Goal: Task Accomplishment & Management: Complete application form

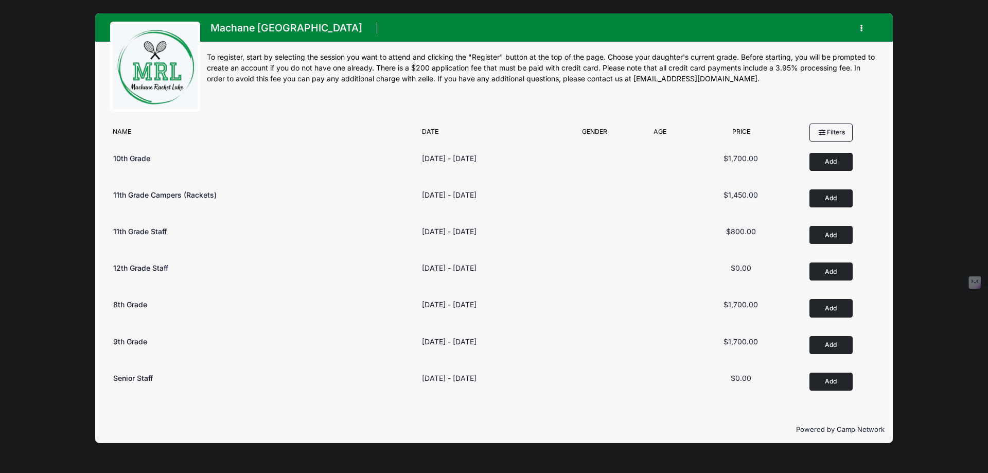
click at [916, 21] on div "Machane Racket Lake Register My Account Logout" at bounding box center [493, 228] width 957 height 456
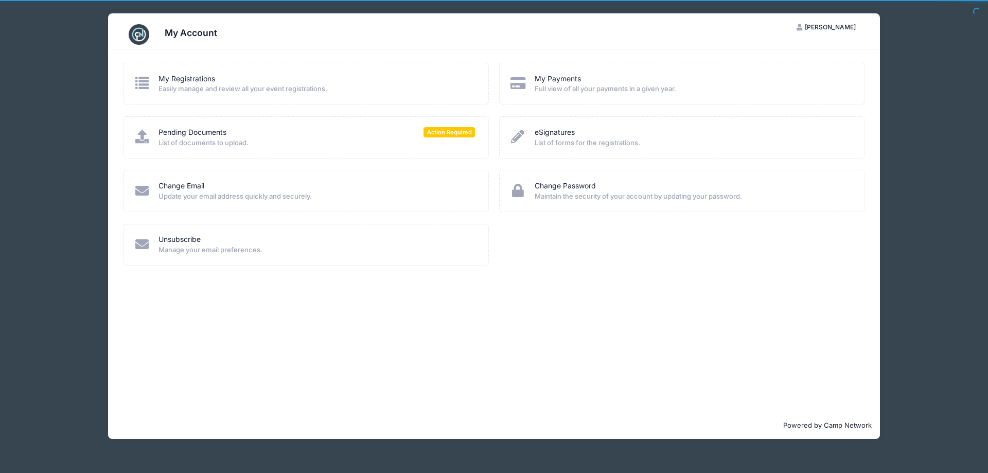
click at [176, 139] on span "List of documents to upload." at bounding box center [316, 143] width 316 height 10
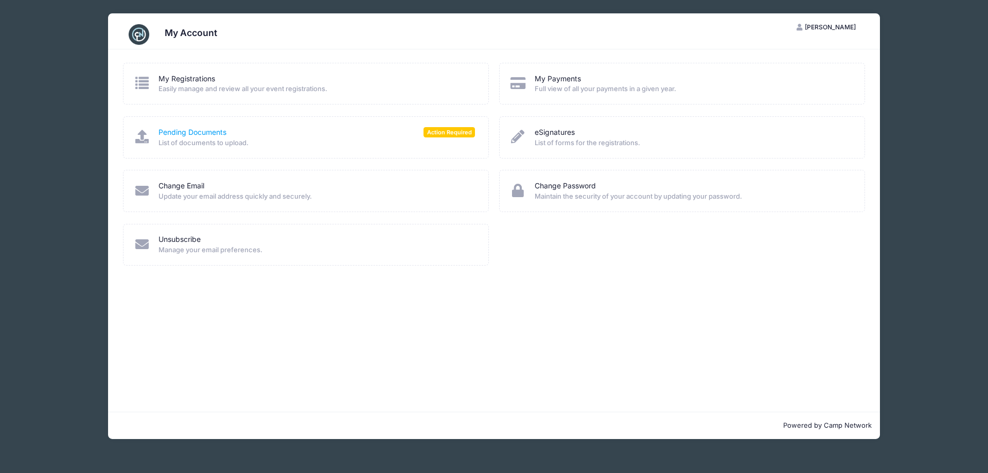
click at [182, 130] on link "Pending Documents" at bounding box center [192, 132] width 68 height 11
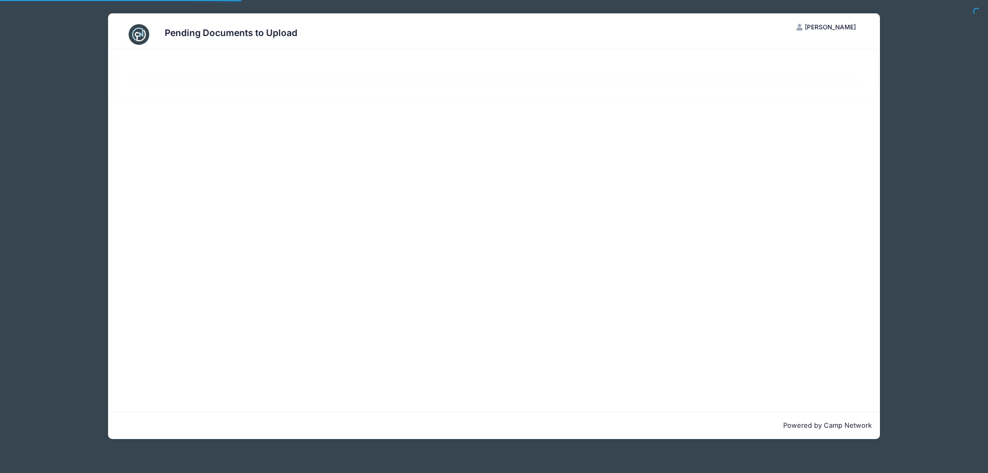
select select "50"
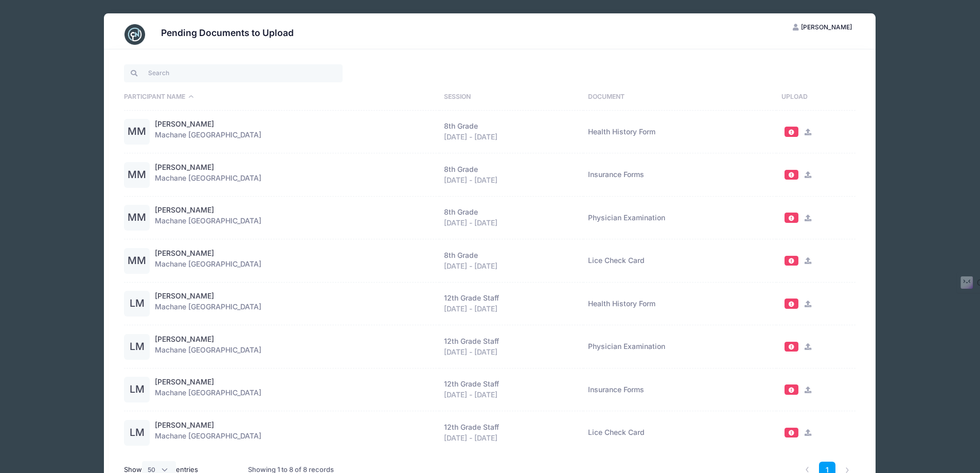
click at [808, 175] on icon at bounding box center [808, 174] width 8 height 7
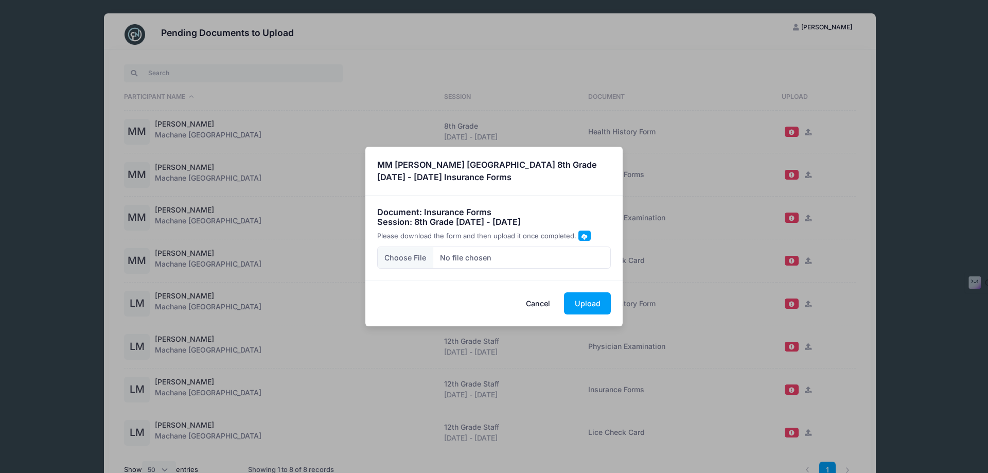
click at [688, 193] on div "× MM Malky Meisels Machane Racket Lake 8th Grade Aug 14 - Aug 28, 2025 Insuranc…" at bounding box center [494, 236] width 988 height 473
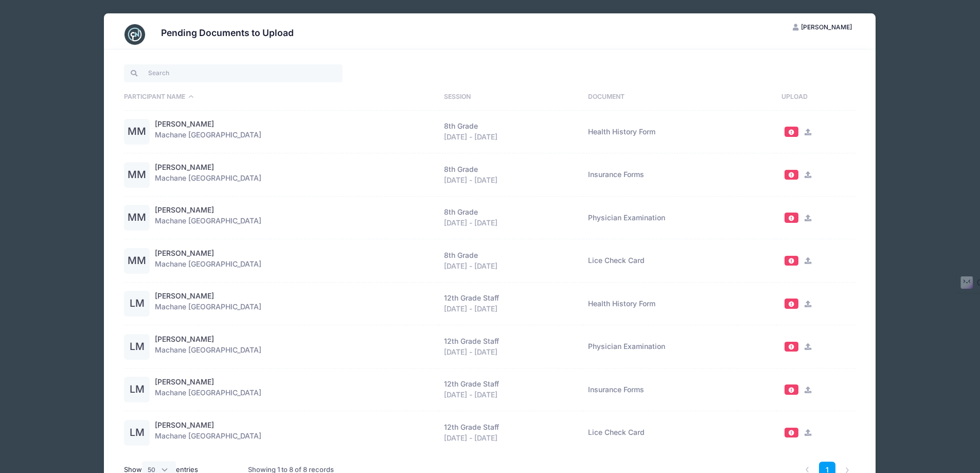
click at [804, 222] on div at bounding box center [819, 217] width 75 height 11
click at [805, 218] on icon at bounding box center [808, 218] width 8 height 7
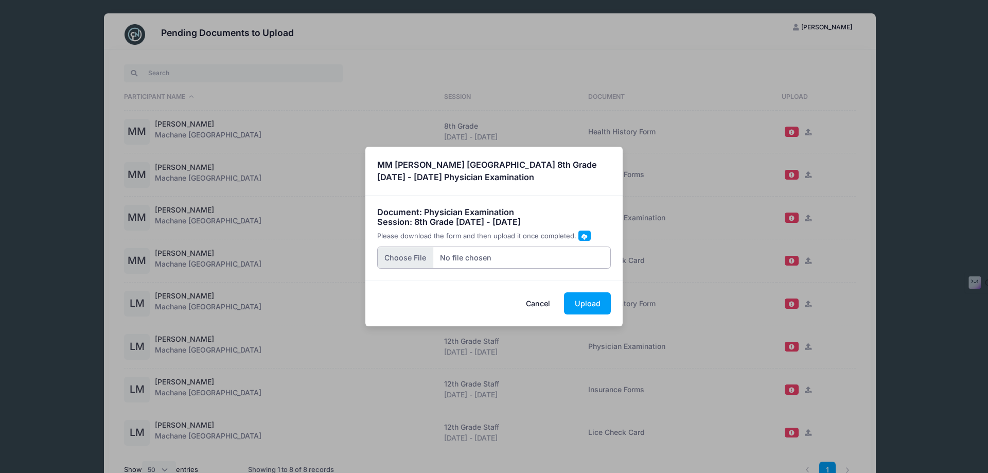
click at [422, 257] on input "file" at bounding box center [494, 257] width 234 height 22
click at [539, 303] on button "Cancel" at bounding box center [538, 303] width 45 height 22
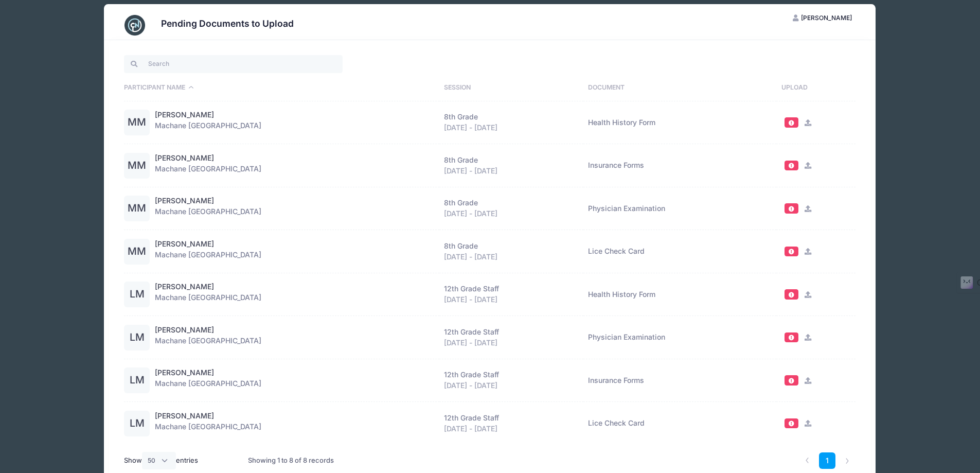
scroll to position [9, 0]
click at [804, 166] on icon at bounding box center [808, 166] width 8 height 7
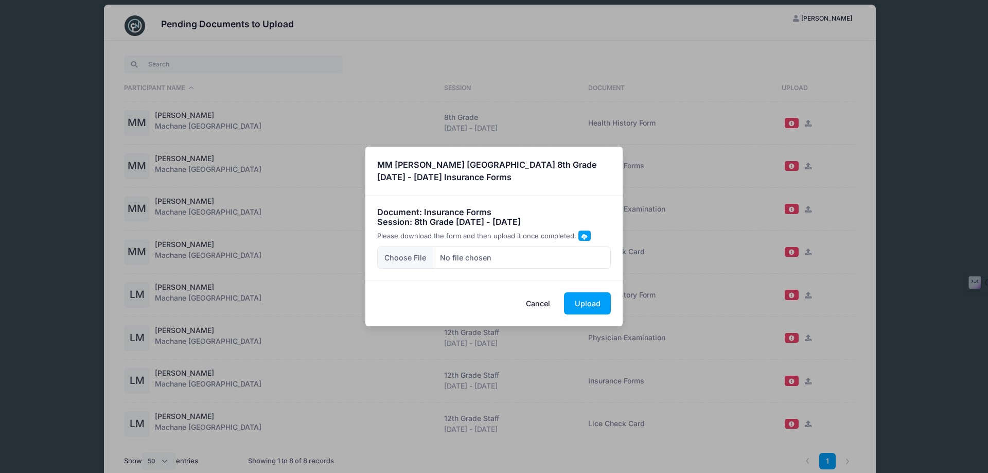
click at [581, 236] on span at bounding box center [584, 237] width 6 height 6
click at [543, 305] on button "Cancel" at bounding box center [538, 303] width 45 height 22
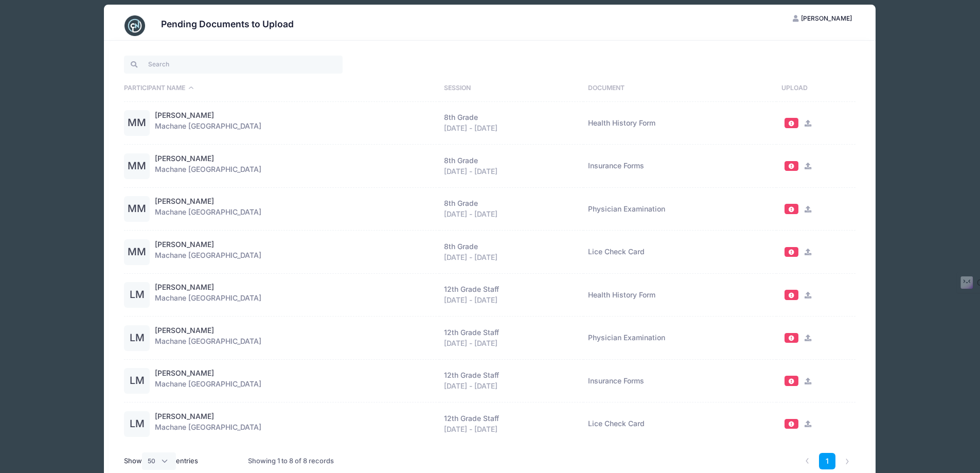
click at [807, 125] on icon at bounding box center [808, 123] width 8 height 7
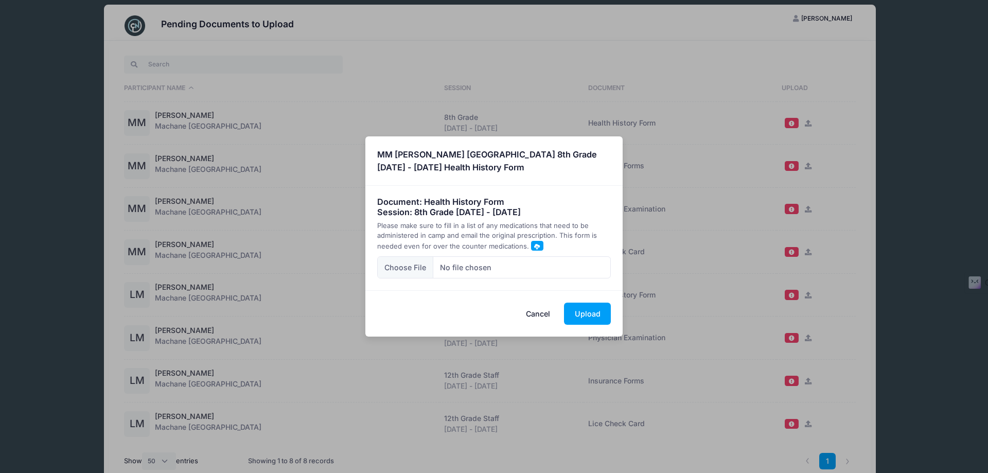
click at [534, 247] on span at bounding box center [537, 246] width 6 height 6
click at [535, 317] on button "Cancel" at bounding box center [538, 314] width 45 height 22
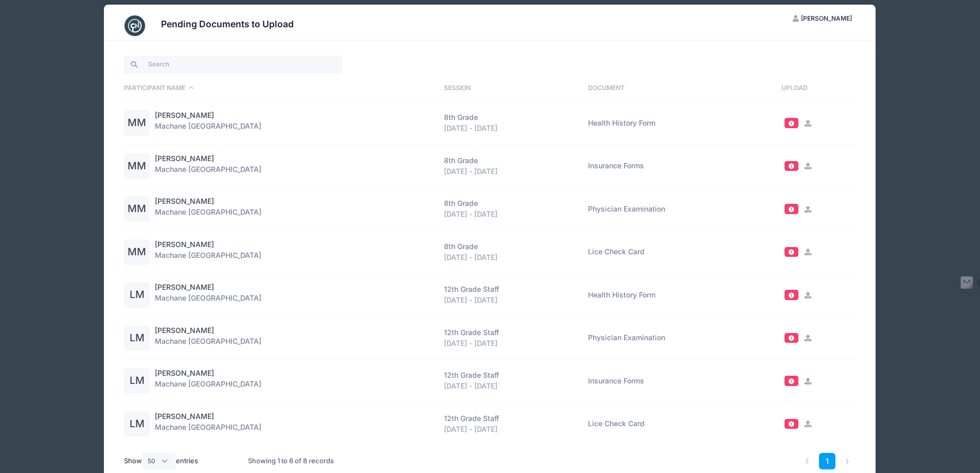
click at [583, 257] on td "Lice Check Card" at bounding box center [679, 251] width 193 height 43
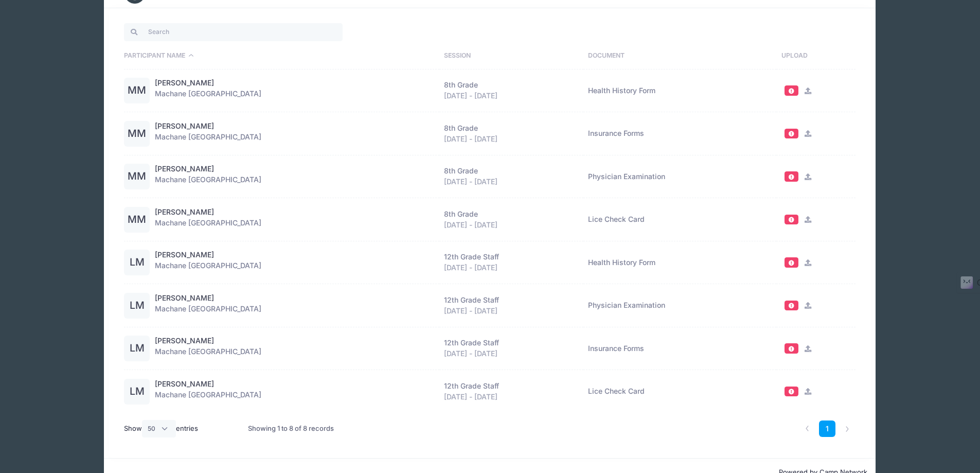
scroll to position [0, 0]
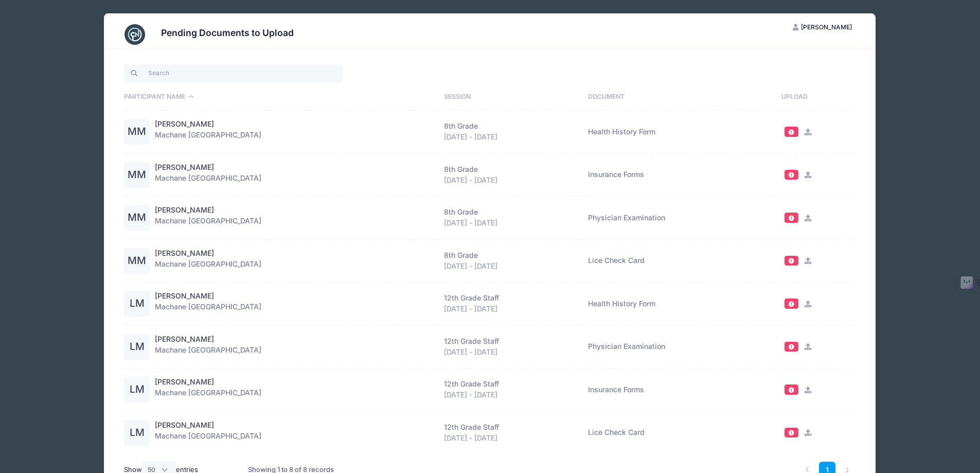
click at [805, 132] on icon at bounding box center [808, 132] width 8 height 7
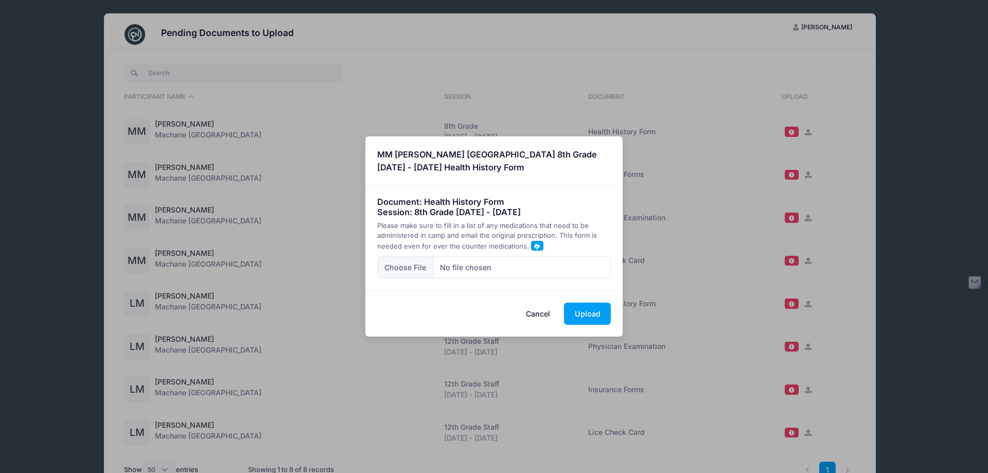
click at [534, 245] on span at bounding box center [537, 246] width 6 height 6
click at [541, 312] on button "Cancel" at bounding box center [538, 314] width 45 height 22
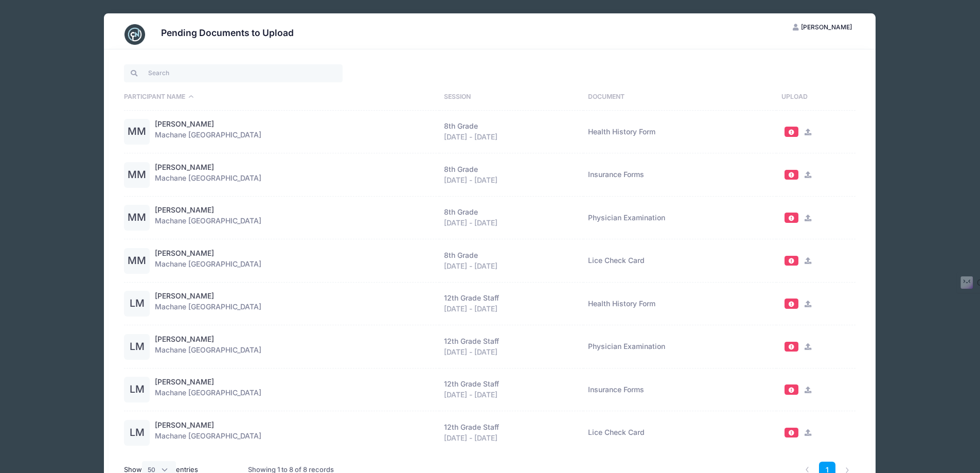
click at [807, 307] on link at bounding box center [807, 303] width 12 height 9
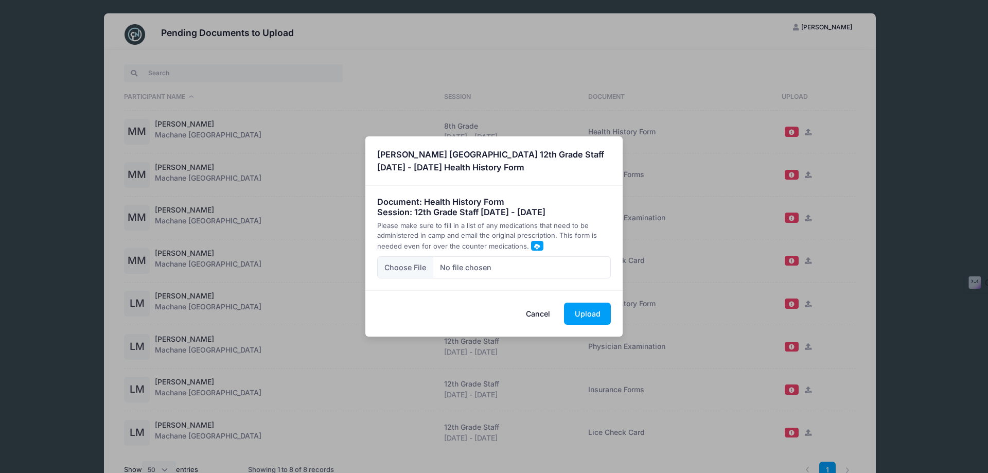
click at [534, 246] on span at bounding box center [537, 246] width 6 height 6
click at [542, 312] on button "Cancel" at bounding box center [538, 314] width 45 height 22
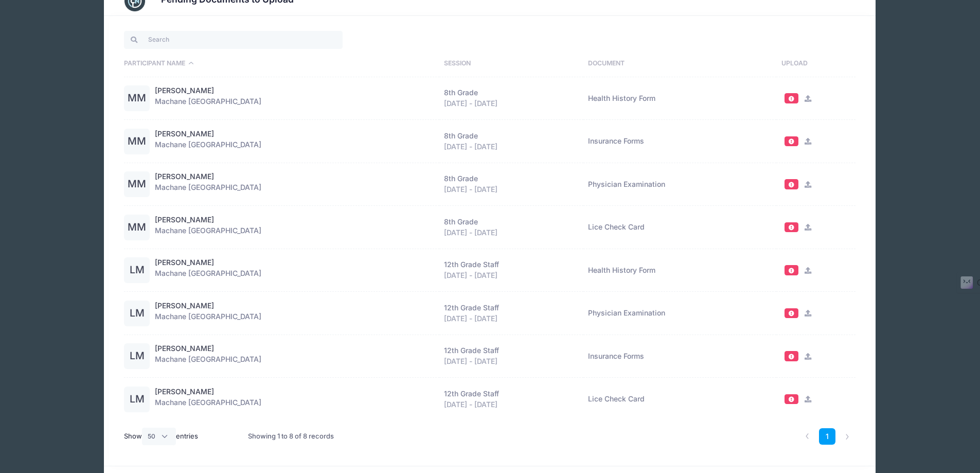
scroll to position [15, 0]
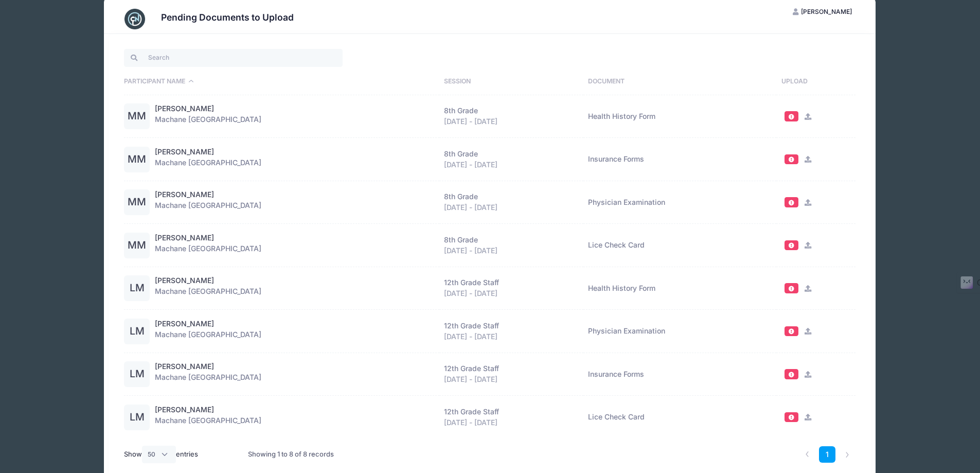
click at [807, 245] on icon at bounding box center [808, 245] width 8 height 7
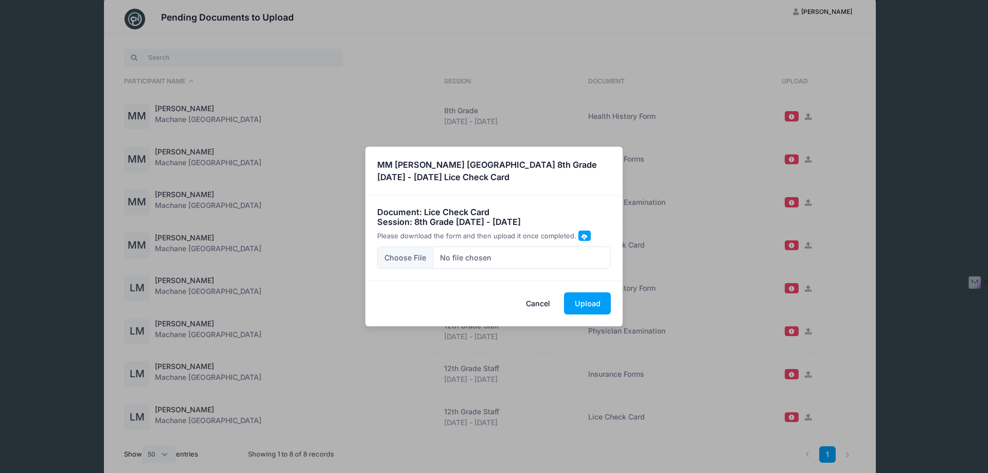
click at [578, 237] on span at bounding box center [584, 235] width 12 height 10
click at [546, 305] on button "Cancel" at bounding box center [538, 303] width 45 height 22
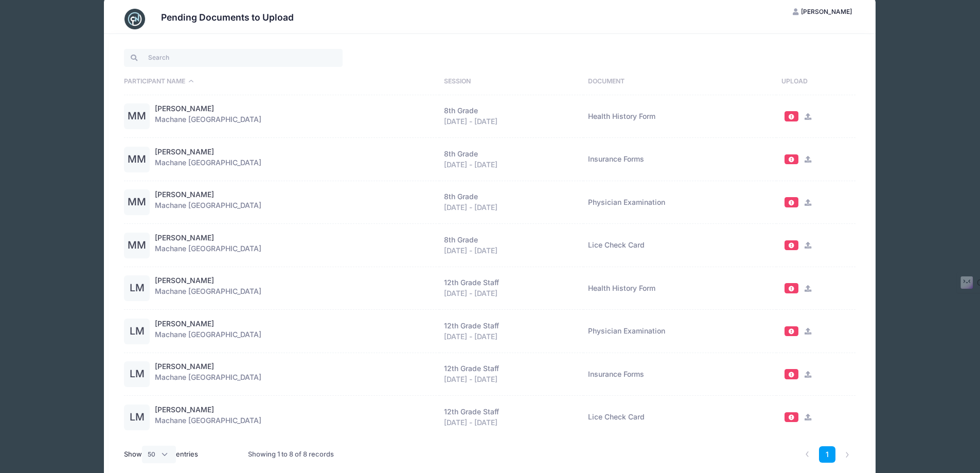
click at [808, 291] on icon at bounding box center [808, 288] width 8 height 7
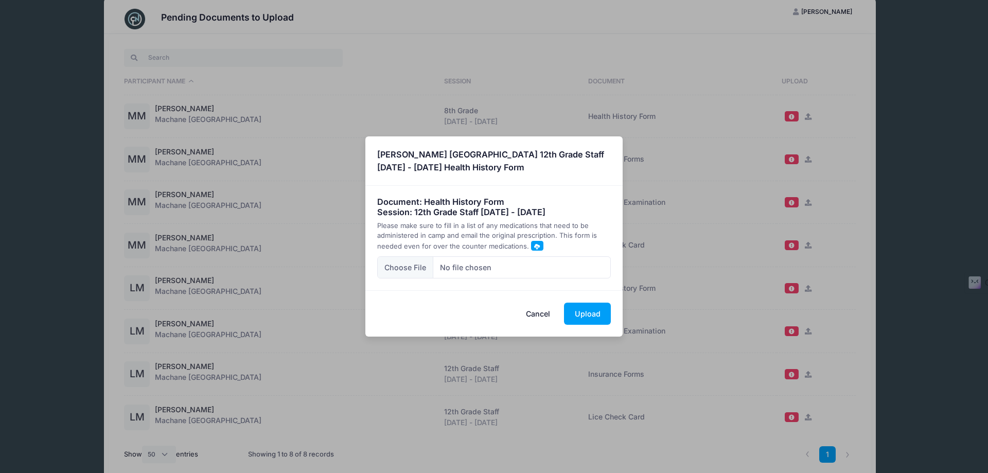
click at [531, 242] on span at bounding box center [537, 246] width 12 height 10
click at [531, 313] on button "Cancel" at bounding box center [538, 314] width 45 height 22
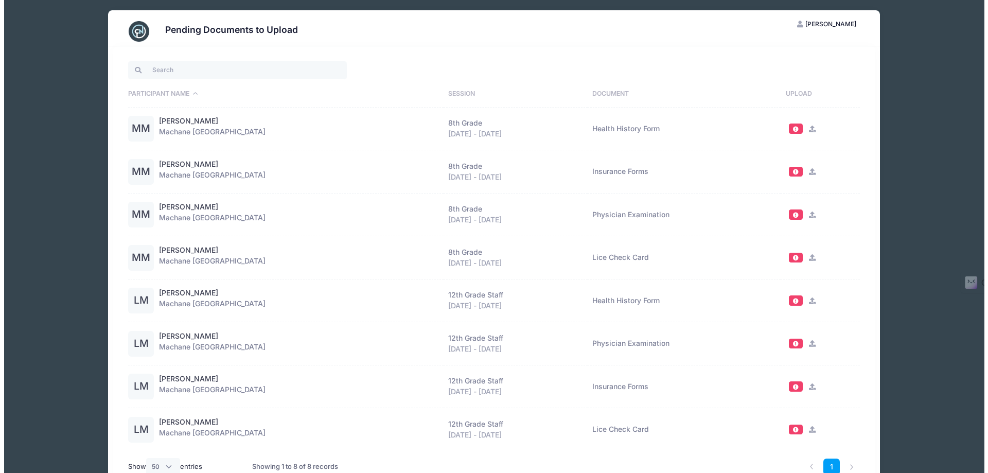
scroll to position [0, 0]
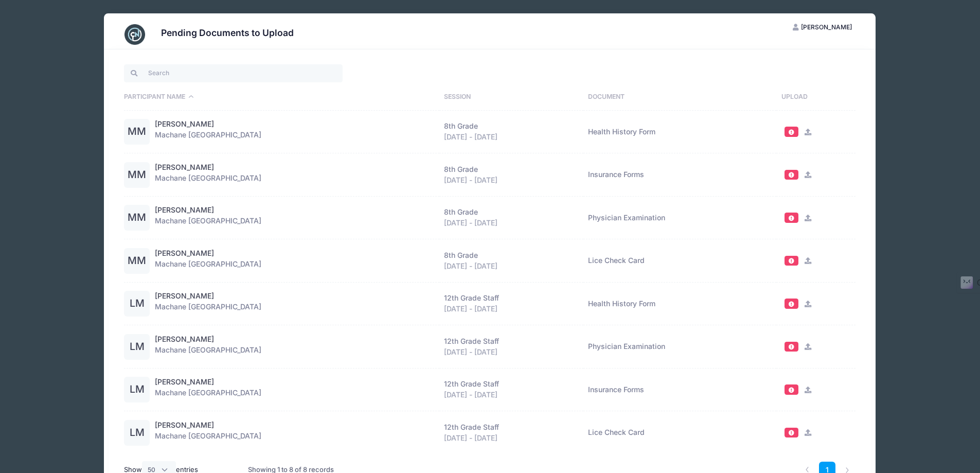
click at [806, 174] on icon at bounding box center [808, 174] width 8 height 7
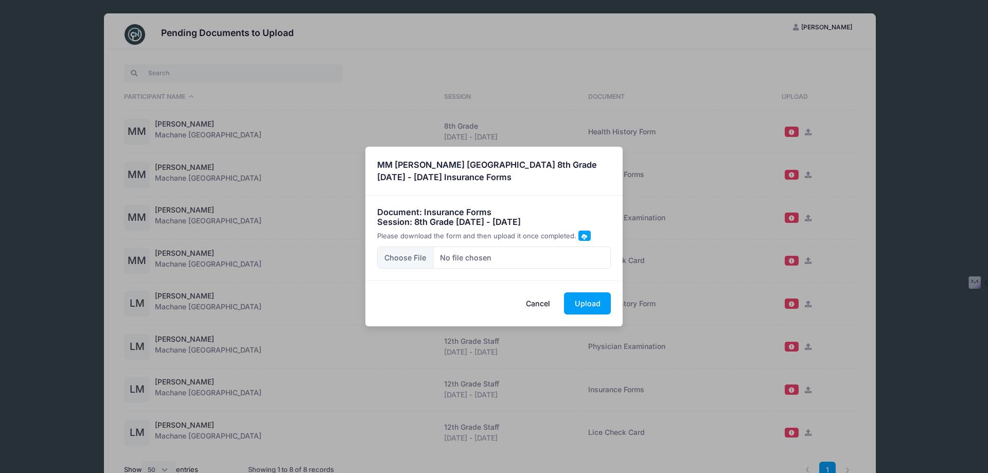
click at [535, 308] on button "Cancel" at bounding box center [538, 303] width 45 height 22
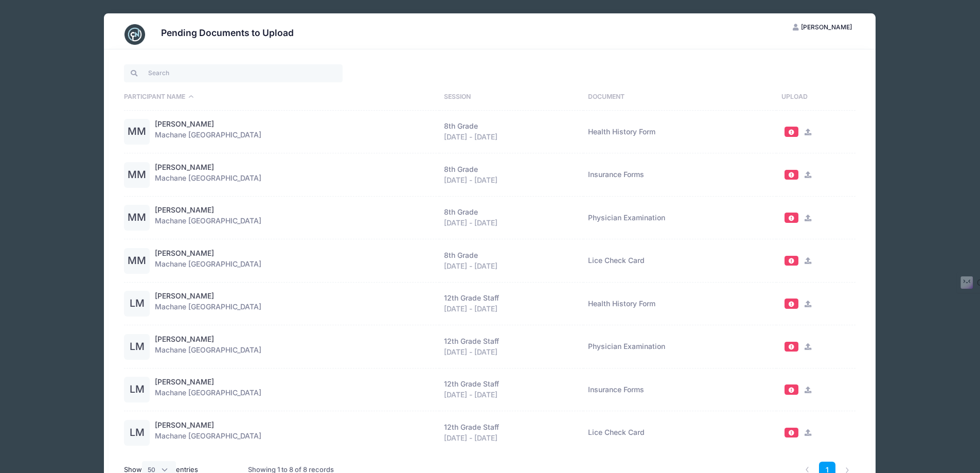
click at [806, 175] on icon at bounding box center [808, 174] width 8 height 7
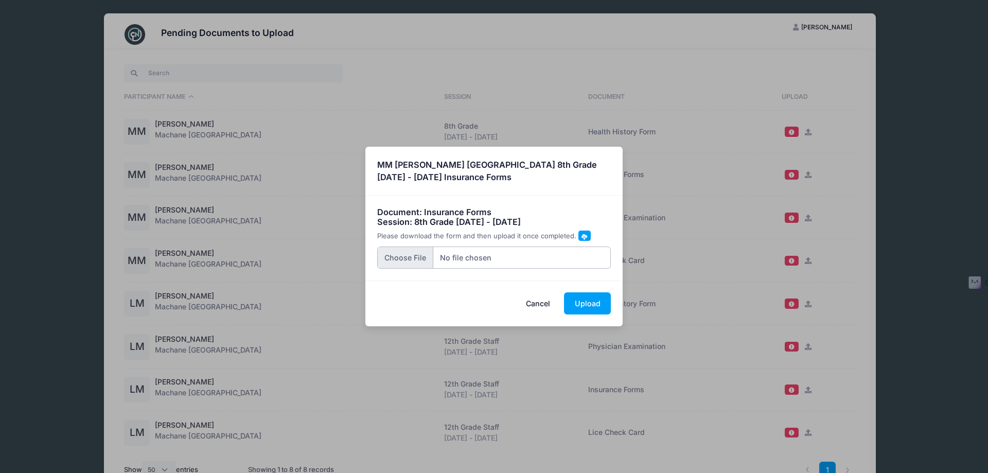
click at [391, 261] on input "file" at bounding box center [494, 257] width 234 height 22
click at [590, 304] on button "Upload" at bounding box center [587, 303] width 47 height 22
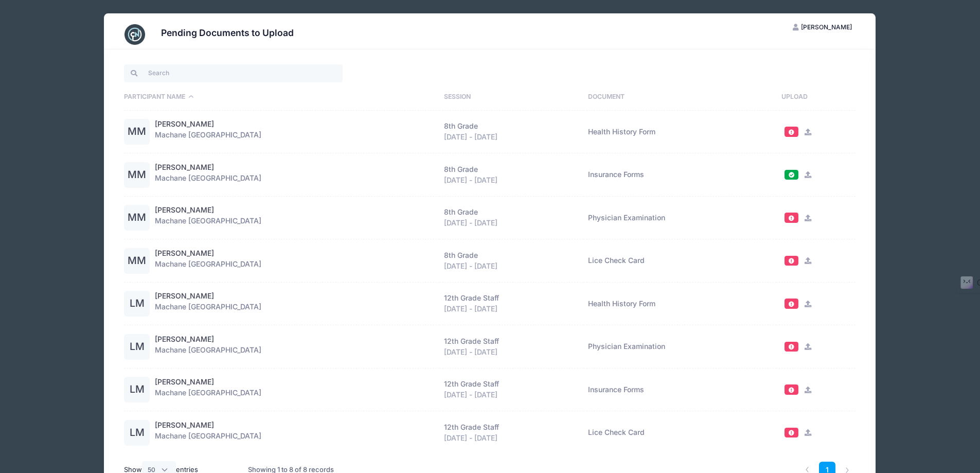
click at [806, 389] on icon at bounding box center [808, 389] width 8 height 7
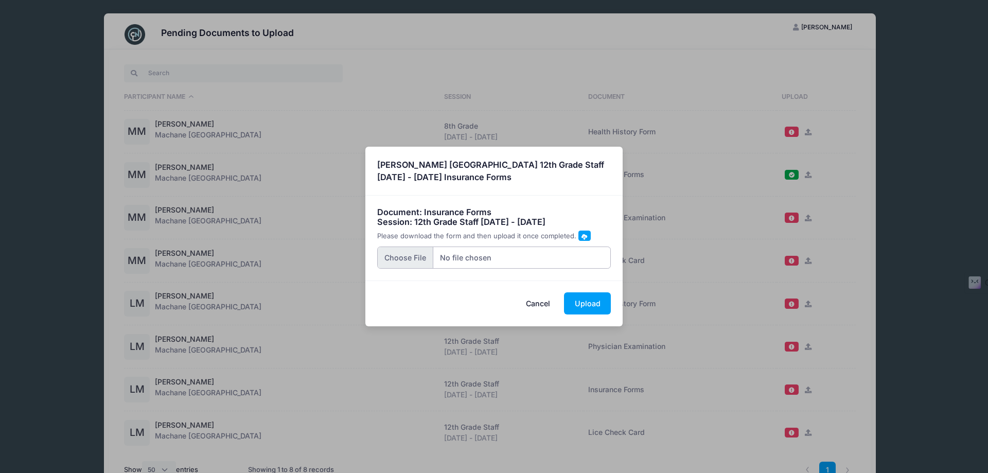
click at [394, 256] on input "file" at bounding box center [494, 257] width 234 height 22
type input "C:\fakepath\CCF08122025_0001.pdf"
click at [590, 303] on button "Upload" at bounding box center [587, 303] width 47 height 22
